Goal: Task Accomplishment & Management: Complete application form

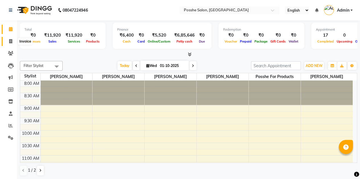
drag, startPoint x: 0, startPoint y: 0, endPoint x: 11, endPoint y: 42, distance: 43.7
click at [11, 42] on icon at bounding box center [10, 41] width 3 height 4
select select "service"
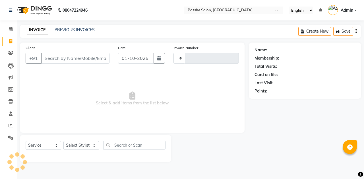
type input "2696"
select select "6052"
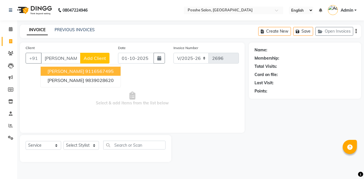
click at [70, 67] on button "[PERSON_NAME] 9116567495" at bounding box center [81, 71] width 80 height 9
type input "9116567495"
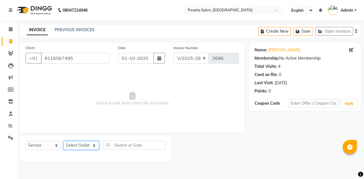
click at [92, 145] on select "Select Stylist [PERSON_NAME] [PERSON_NAME] [PERSON_NAME] Posshe for products [P…" at bounding box center [81, 145] width 36 height 9
select select "43693"
click at [63, 141] on select "Select Stylist [PERSON_NAME] [PERSON_NAME] [PERSON_NAME] Posshe for products [P…" at bounding box center [81, 145] width 36 height 9
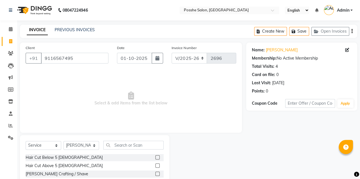
click at [155, 164] on label at bounding box center [157, 166] width 4 height 4
click at [155, 164] on input "checkbox" at bounding box center [157, 166] width 4 height 4
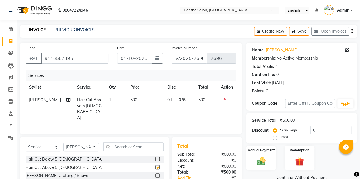
checkbox input "false"
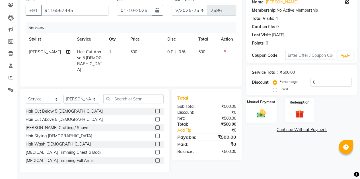
click at [259, 113] on img at bounding box center [261, 113] width 14 height 10
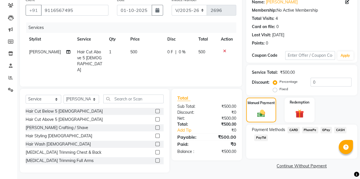
click at [258, 137] on span "PayTM" at bounding box center [261, 138] width 14 height 7
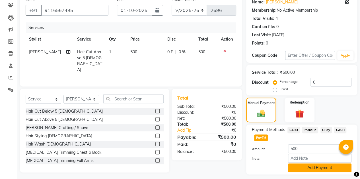
click at [314, 169] on button "Add Payment" at bounding box center [319, 168] width 63 height 9
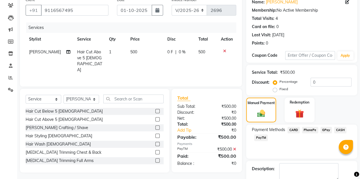
scroll to position [79, 0]
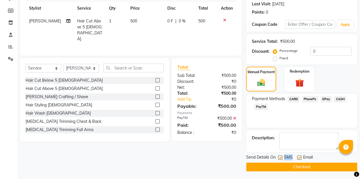
drag, startPoint x: 299, startPoint y: 157, endPoint x: 279, endPoint y: 157, distance: 20.8
click at [279, 157] on div "Send Details On SMS Email" at bounding box center [301, 158] width 111 height 7
click at [279, 157] on label at bounding box center [280, 158] width 4 height 4
click at [279, 157] on input "checkbox" at bounding box center [280, 158] width 4 height 4
checkbox input "false"
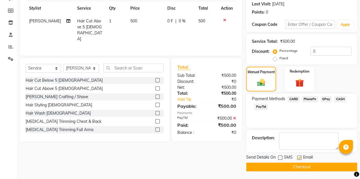
click at [298, 157] on label at bounding box center [299, 158] width 4 height 4
click at [298, 157] on input "checkbox" at bounding box center [299, 158] width 4 height 4
checkbox input "false"
click at [298, 163] on button "Checkout" at bounding box center [301, 167] width 111 height 9
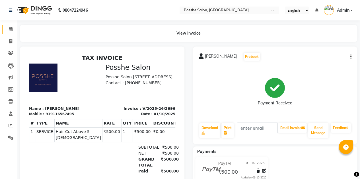
click at [10, 29] on icon at bounding box center [11, 29] width 4 height 4
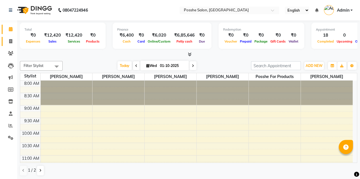
click at [10, 45] on link "Invoice" at bounding box center [9, 41] width 14 height 9
select select "service"
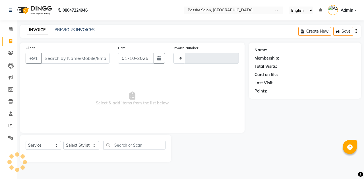
type input "2697"
select select "6052"
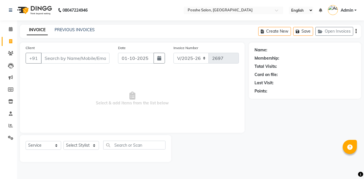
click at [78, 60] on input "Client" at bounding box center [75, 58] width 69 height 11
type input "7016556594"
click at [96, 62] on button "Add Client" at bounding box center [94, 58] width 29 height 11
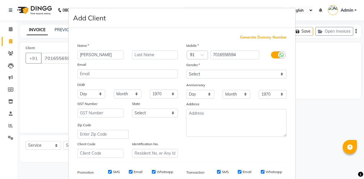
type input "[PERSON_NAME]"
click at [229, 78] on select "Select [DEMOGRAPHIC_DATA] [DEMOGRAPHIC_DATA] Other Prefer Not To Say" at bounding box center [236, 74] width 100 height 9
select select "[DEMOGRAPHIC_DATA]"
click at [186, 70] on select "Select [DEMOGRAPHIC_DATA] [DEMOGRAPHIC_DATA] Other Prefer Not To Say" at bounding box center [236, 74] width 100 height 9
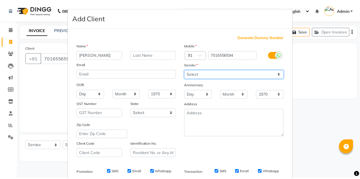
scroll to position [82, 0]
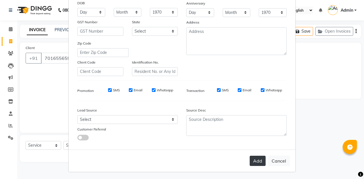
click at [259, 159] on button "Add" at bounding box center [258, 161] width 16 height 10
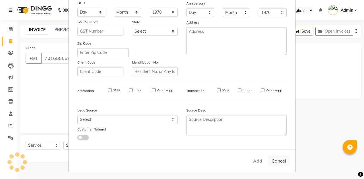
select select
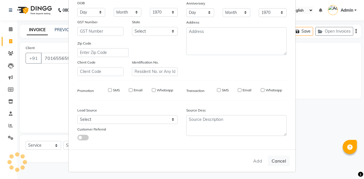
select select
checkbox input "false"
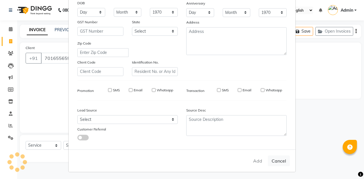
checkbox input "false"
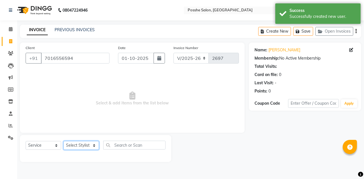
click at [76, 145] on select "Select Stylist [PERSON_NAME] [PERSON_NAME] [PERSON_NAME] Posshe for products [P…" at bounding box center [81, 145] width 36 height 9
select select "43693"
click at [63, 141] on select "Select Stylist [PERSON_NAME] [PERSON_NAME] [PERSON_NAME] Posshe for products [P…" at bounding box center [81, 145] width 36 height 9
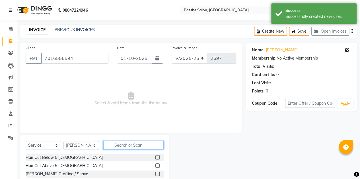
click at [126, 144] on input "text" at bounding box center [133, 145] width 60 height 9
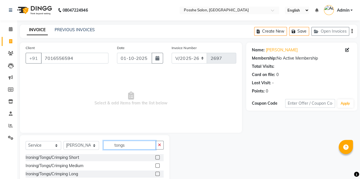
type input "tongs"
click at [157, 166] on label at bounding box center [157, 166] width 4 height 4
click at [157, 166] on input "checkbox" at bounding box center [157, 166] width 4 height 4
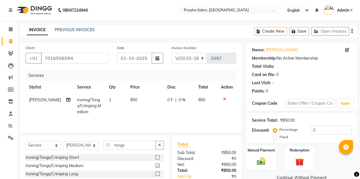
checkbox input "false"
click at [154, 110] on td "850" at bounding box center [145, 106] width 37 height 25
select select "43693"
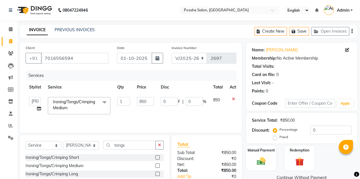
scroll to position [36, 0]
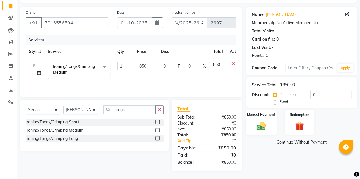
click at [260, 128] on img at bounding box center [261, 126] width 14 height 10
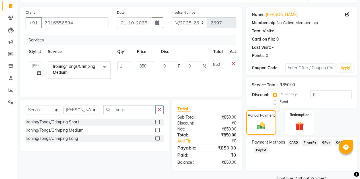
scroll to position [47, 0]
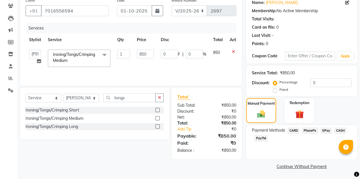
click at [260, 141] on span "PayTM" at bounding box center [261, 138] width 14 height 7
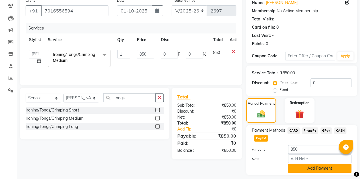
click at [313, 170] on button "Add Payment" at bounding box center [319, 168] width 63 height 9
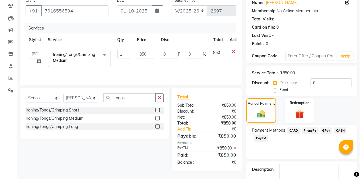
scroll to position [79, 0]
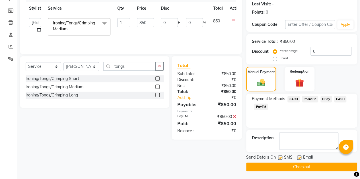
click at [301, 157] on label at bounding box center [299, 158] width 4 height 4
click at [300, 157] on input "checkbox" at bounding box center [299, 158] width 4 height 4
checkbox input "false"
click at [280, 158] on label at bounding box center [280, 158] width 4 height 4
click at [280, 158] on input "checkbox" at bounding box center [280, 158] width 4 height 4
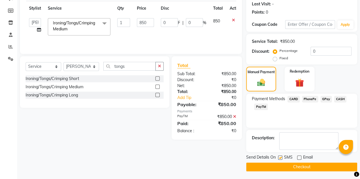
checkbox input "false"
click at [296, 166] on button "Checkout" at bounding box center [301, 167] width 111 height 9
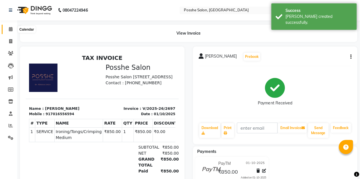
click at [8, 29] on span at bounding box center [11, 29] width 10 height 7
